Goal: Transaction & Acquisition: Book appointment/travel/reservation

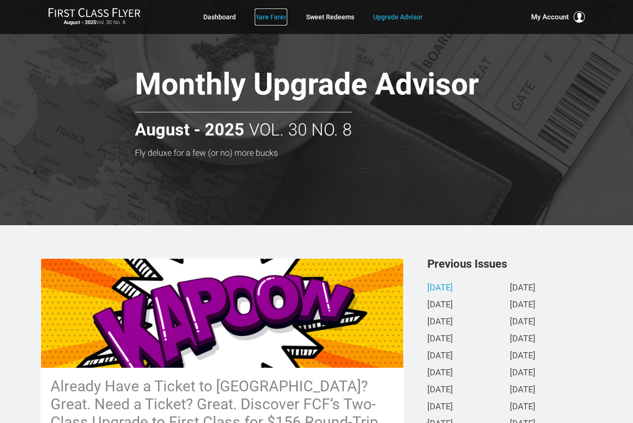
click at [262, 15] on link "Rare Fares" at bounding box center [271, 16] width 33 height 17
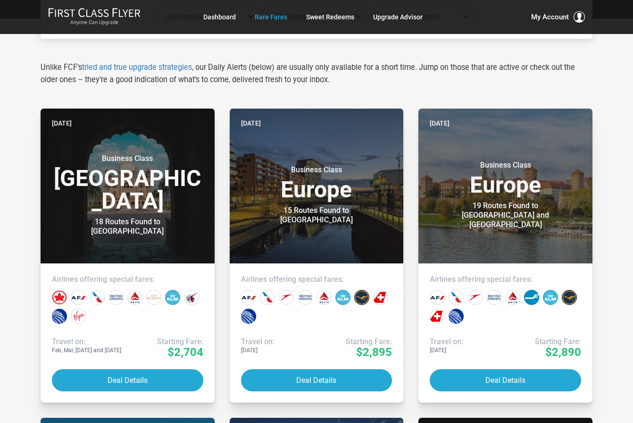
scroll to position [189, 0]
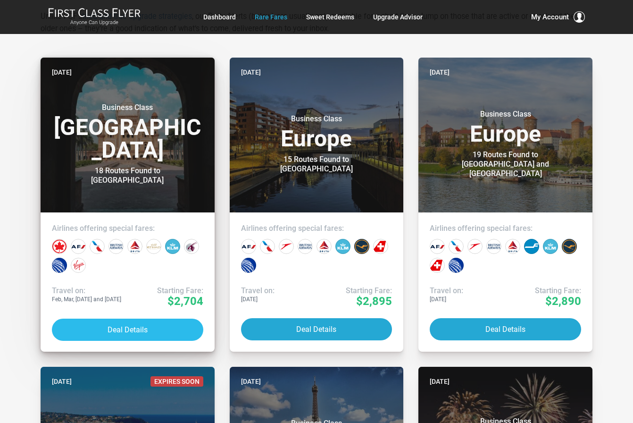
click at [113, 329] on button "Deal Details" at bounding box center [127, 330] width 151 height 22
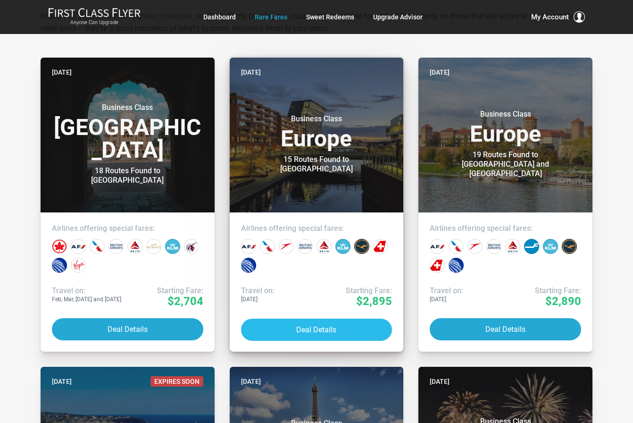
click at [304, 325] on button "Deal Details" at bounding box center [316, 330] width 151 height 22
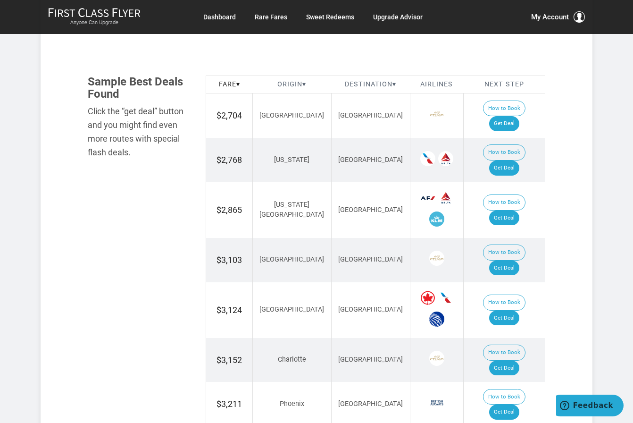
scroll to position [613, 0]
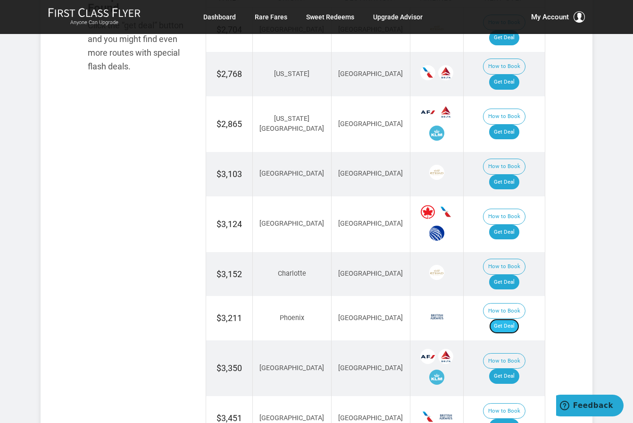
click at [514, 319] on link "Get Deal" at bounding box center [504, 326] width 30 height 15
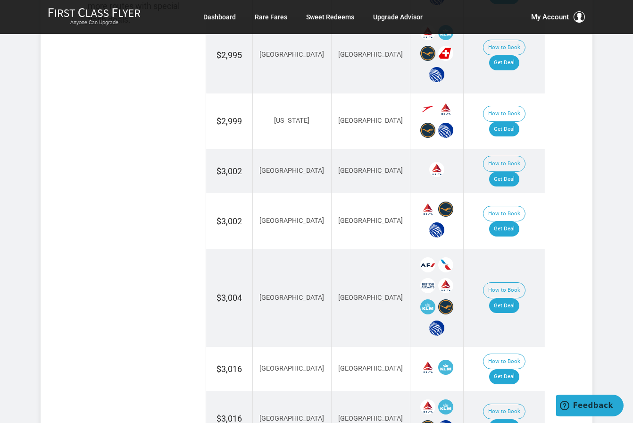
scroll to position [661, 0]
click at [516, 298] on link "Get Deal" at bounding box center [504, 305] width 30 height 15
click at [269, 18] on link "Rare Fares" at bounding box center [271, 16] width 33 height 17
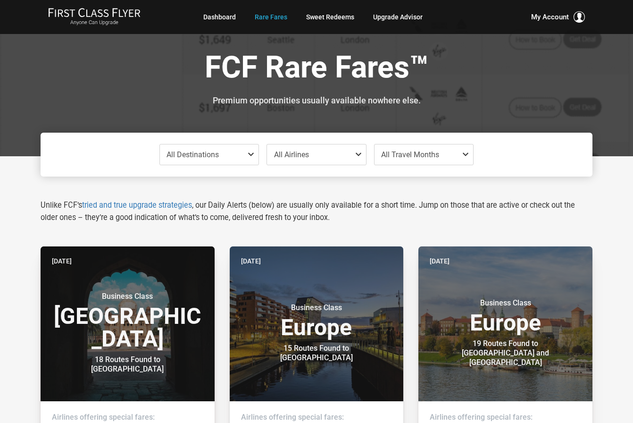
click at [151, 85] on h1 "FCF Rare Fares™" at bounding box center [317, 69] width 538 height 36
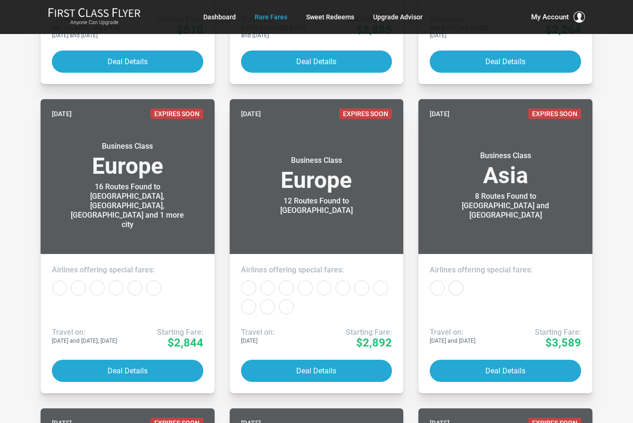
scroll to position [0, 0]
